Goal: Task Accomplishment & Management: Manage account settings

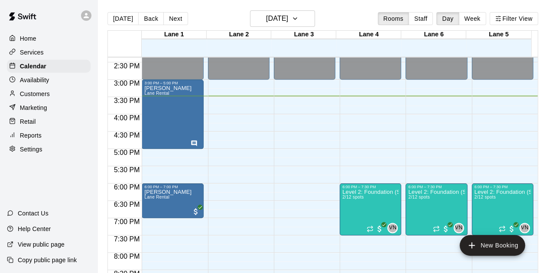
scroll to position [501, 0]
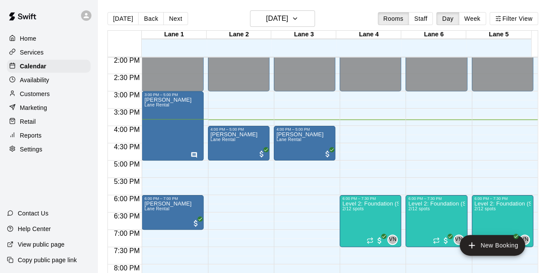
scroll to position [468, 0]
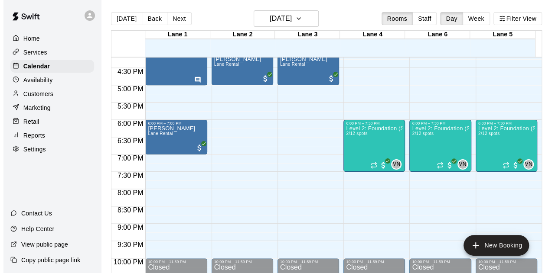
scroll to position [549, 0]
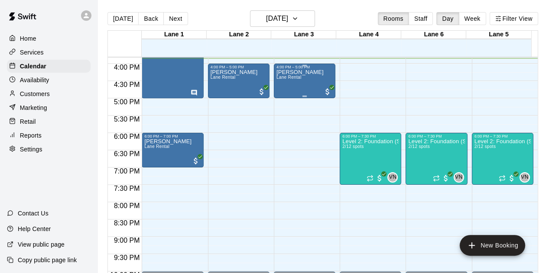
click at [296, 83] on div "Advait Reddy Lane Rental" at bounding box center [299, 205] width 47 height 273
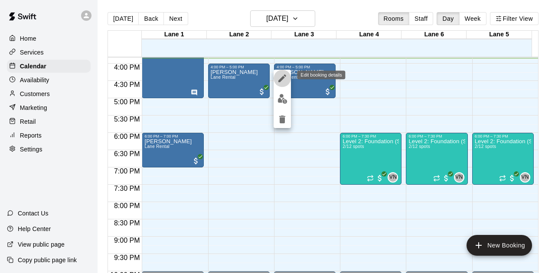
click at [282, 81] on icon "edit" at bounding box center [282, 78] width 10 height 10
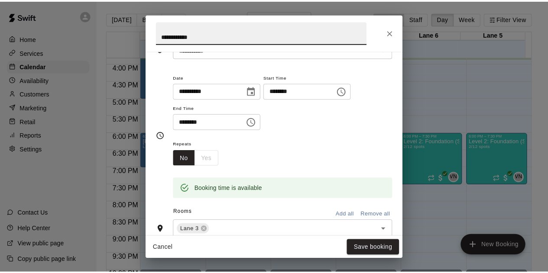
scroll to position [0, 0]
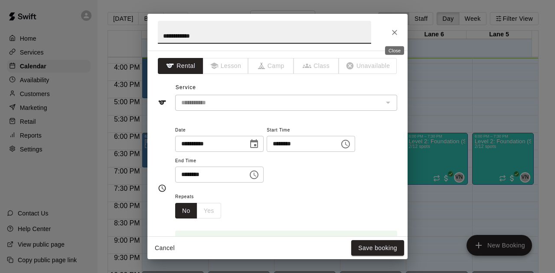
click at [395, 33] on icon "Close" at bounding box center [394, 32] width 5 height 5
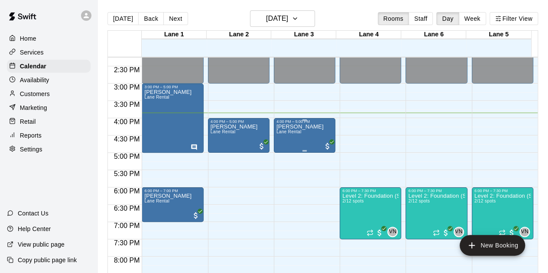
scroll to position [505, 0]
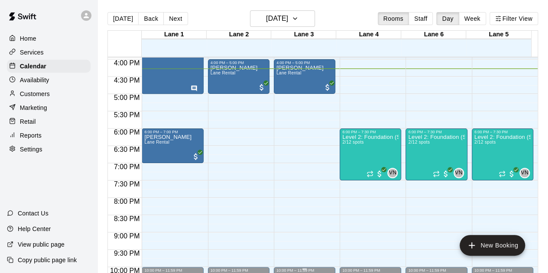
scroll to position [564, 0]
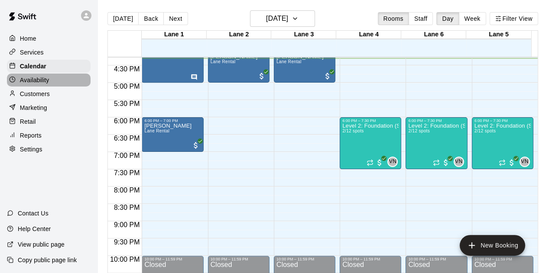
click at [42, 76] on div "Availability" at bounding box center [49, 80] width 84 height 13
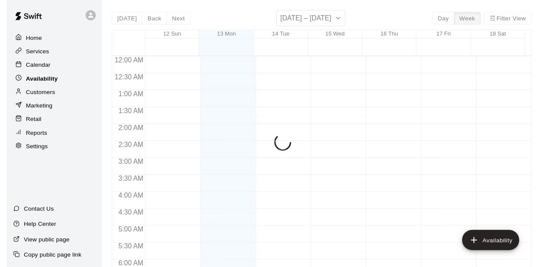
scroll to position [565, 0]
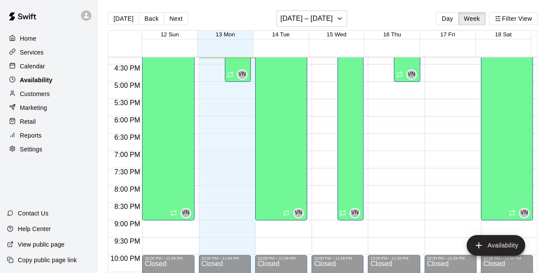
click at [42, 89] on div "Home Services Calendar Availability Customers Marketing Retail Reports Settings" at bounding box center [48, 94] width 97 height 126
click at [42, 91] on div "Customers" at bounding box center [49, 94] width 84 height 13
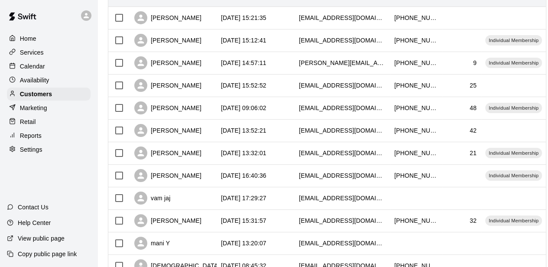
scroll to position [217, 0]
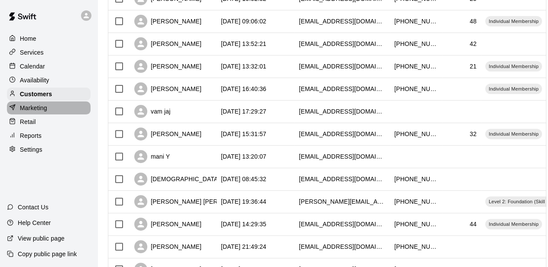
click at [39, 112] on p "Marketing" at bounding box center [33, 108] width 27 height 9
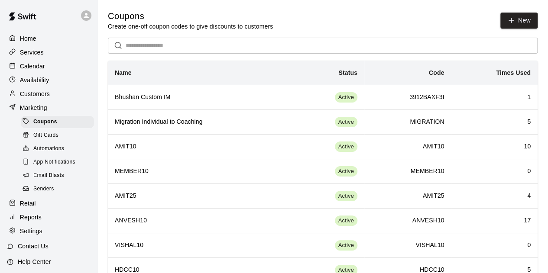
click at [24, 41] on p "Home" at bounding box center [28, 38] width 16 height 9
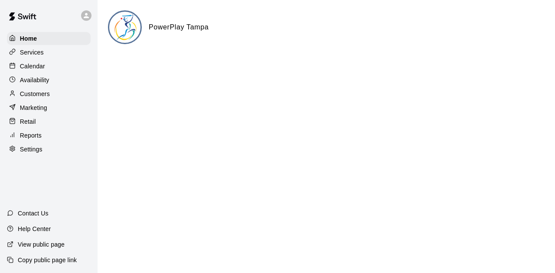
click at [26, 59] on div "Services" at bounding box center [49, 52] width 84 height 13
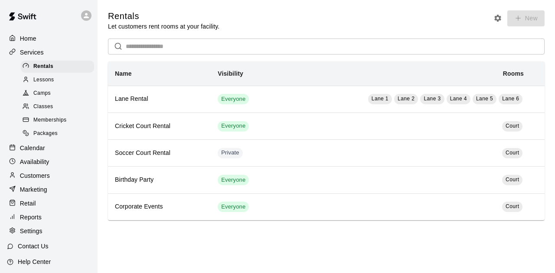
click at [24, 153] on p "Calendar" at bounding box center [32, 148] width 25 height 9
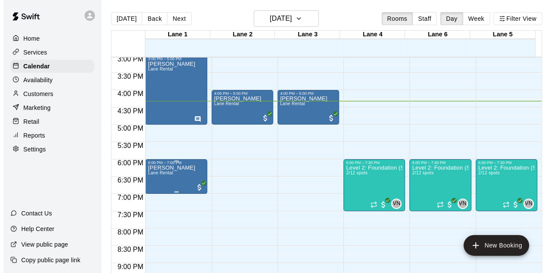
scroll to position [479, 0]
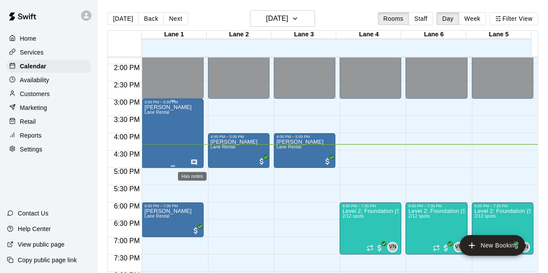
click at [193, 159] on icon "Has notes" at bounding box center [194, 162] width 7 height 7
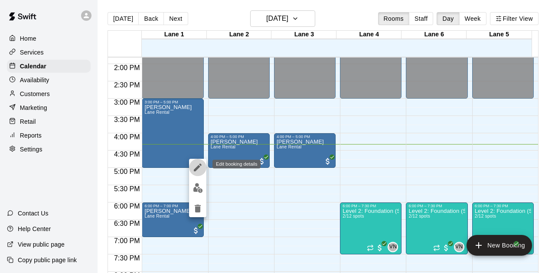
click at [196, 173] on button "edit" at bounding box center [197, 167] width 17 height 17
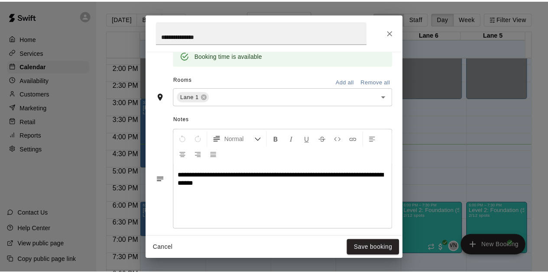
scroll to position [251, 0]
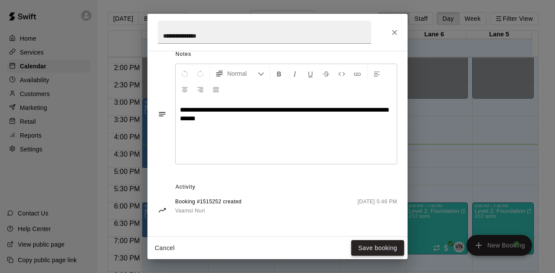
click at [366, 253] on button "Save booking" at bounding box center [377, 248] width 53 height 16
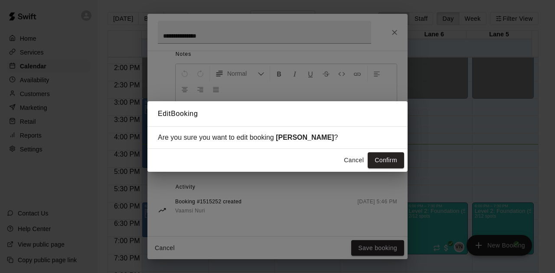
click at [353, 159] on button "Cancel" at bounding box center [354, 161] width 28 height 16
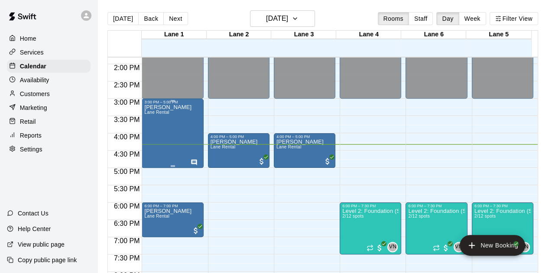
click at [167, 123] on div "Samaarth Patel Lane Rental" at bounding box center [167, 240] width 47 height 273
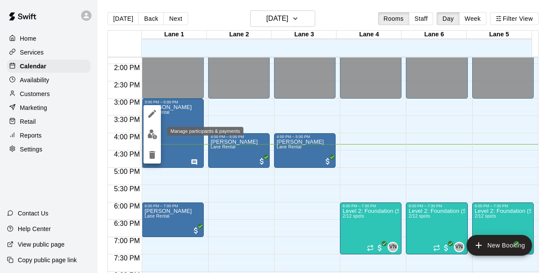
click at [149, 129] on button "edit" at bounding box center [151, 134] width 17 height 17
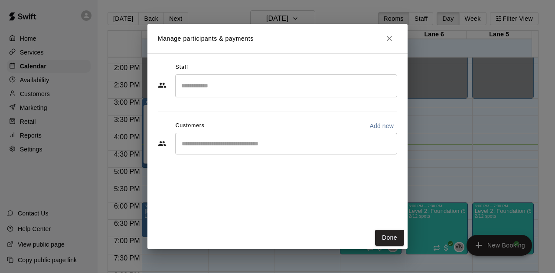
click at [244, 147] on input "Start typing to search customers..." at bounding box center [286, 144] width 214 height 9
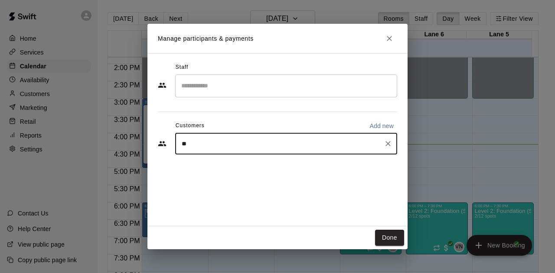
type input "***"
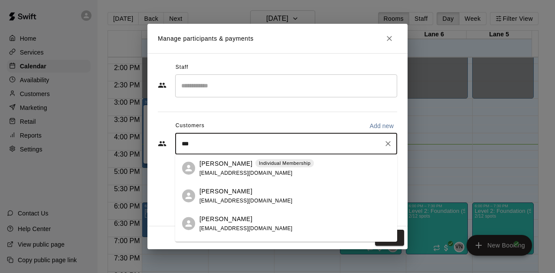
click at [229, 171] on span "samaarthkjp@gmail.com" at bounding box center [245, 173] width 93 height 6
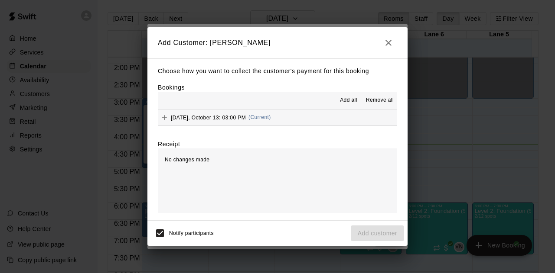
click at [222, 124] on div "Monday, October 13: 03:00 PM (Current)" at bounding box center [214, 117] width 113 height 13
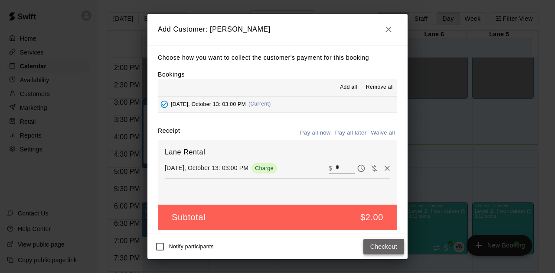
click at [393, 251] on button "Checkout" at bounding box center [383, 247] width 41 height 16
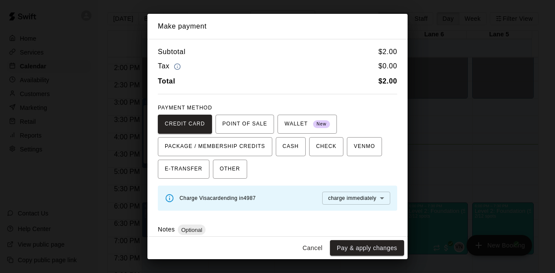
click at [393, 251] on button "Pay & apply changes" at bounding box center [367, 248] width 74 height 16
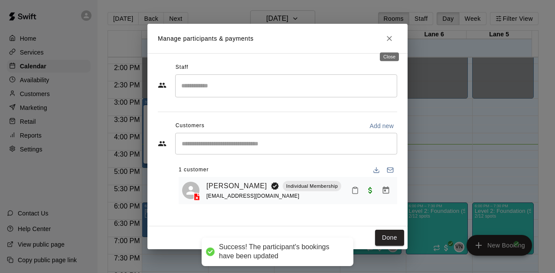
click at [386, 36] on icon "Close" at bounding box center [389, 38] width 9 height 9
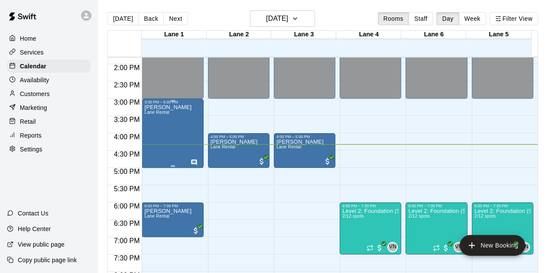
click at [164, 125] on div "Samaarth Patel Lane Rental" at bounding box center [167, 240] width 47 height 273
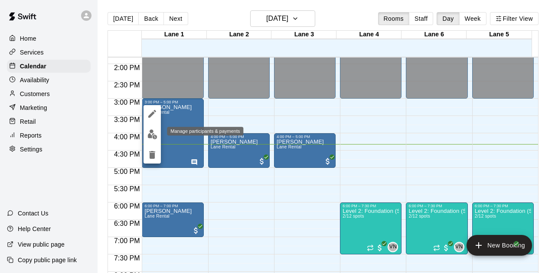
click at [155, 132] on img "edit" at bounding box center [152, 135] width 10 height 10
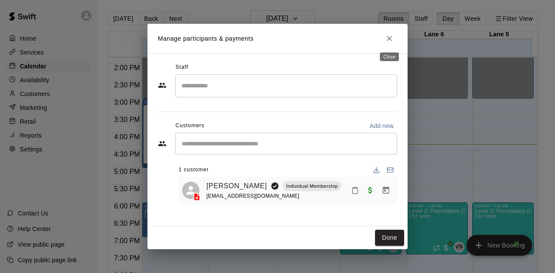
click at [391, 34] on icon "Close" at bounding box center [389, 38] width 9 height 9
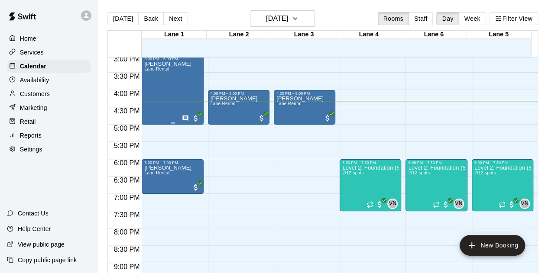
scroll to position [523, 0]
